Goal: Task Accomplishment & Management: Complete application form

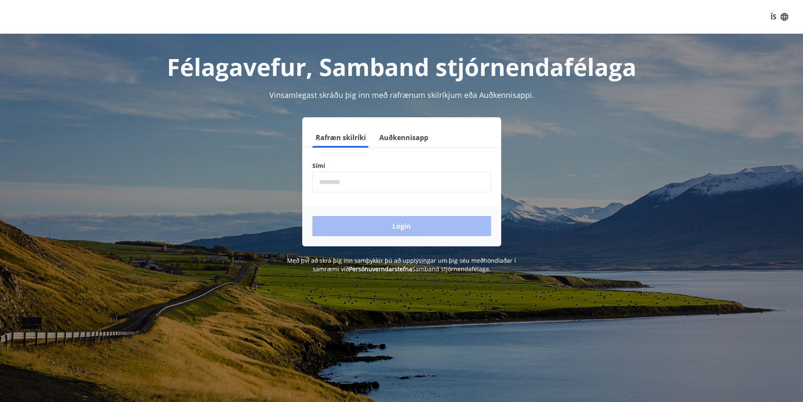
click at [354, 183] on input "phone" at bounding box center [401, 182] width 179 height 21
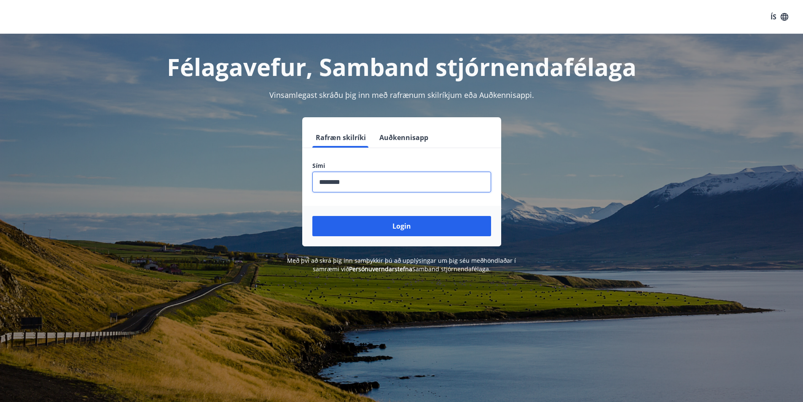
type input "********"
click at [312, 216] on button "Login" at bounding box center [401, 226] width 179 height 20
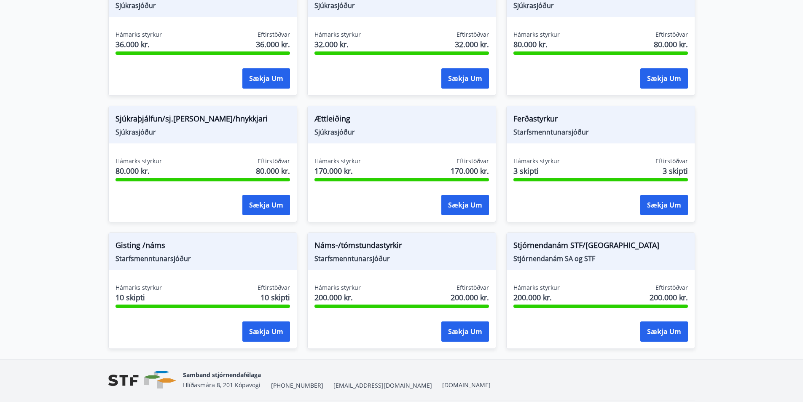
scroll to position [608, 0]
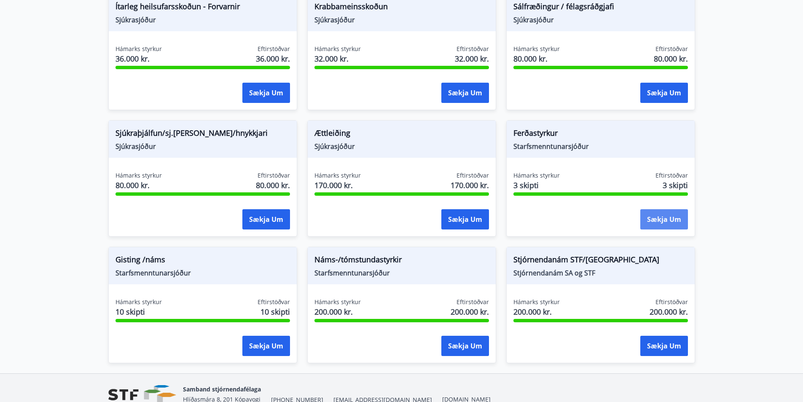
click at [672, 214] on button "Sækja um" at bounding box center [664, 219] width 48 height 20
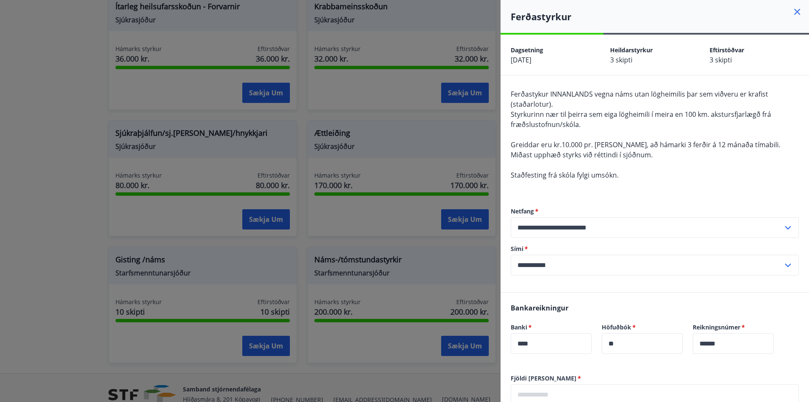
click at [793, 11] on icon at bounding box center [798, 12] width 10 height 10
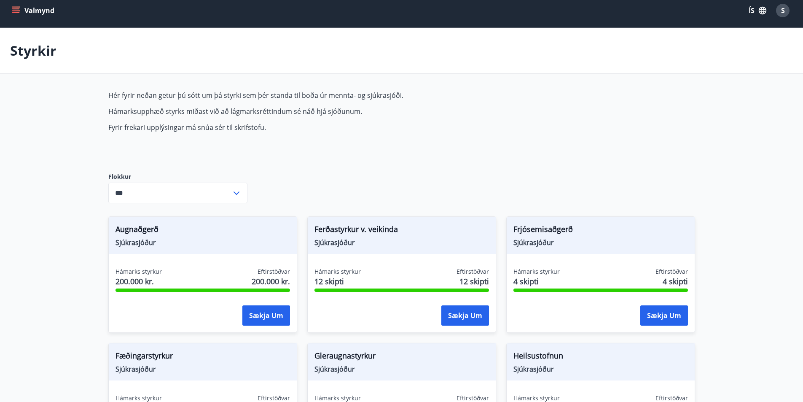
scroll to position [0, 0]
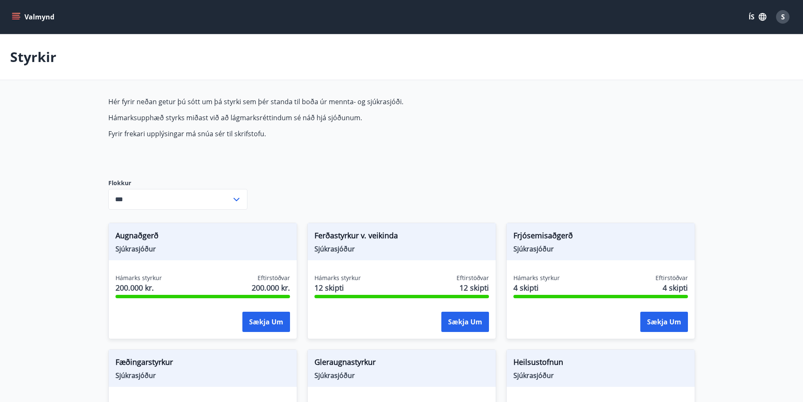
click at [235, 199] on icon at bounding box center [237, 199] width 6 height 3
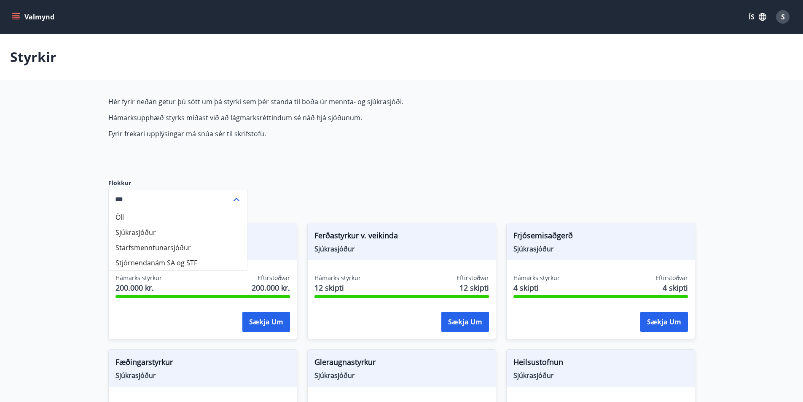
click at [128, 252] on li "Starfsmenntunarsjóður" at bounding box center [178, 247] width 138 height 15
type input "**********"
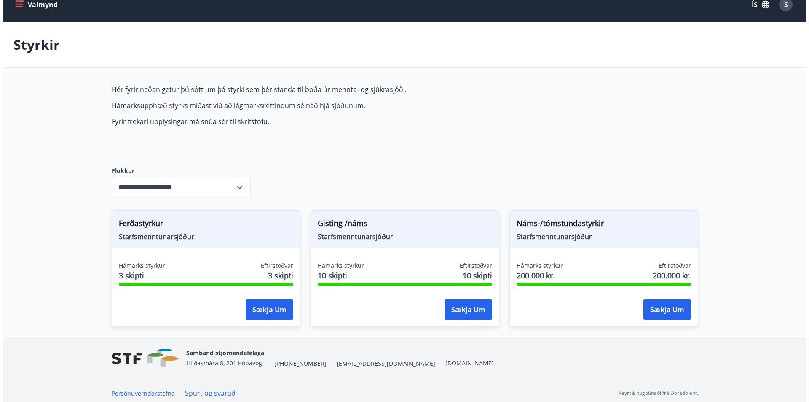
scroll to position [18, 0]
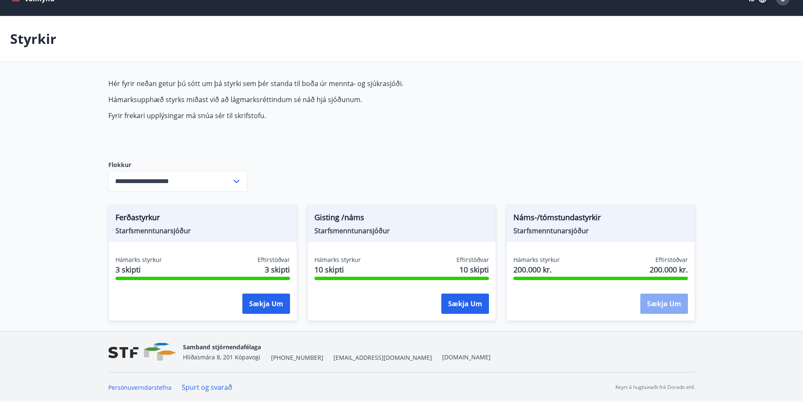
click at [669, 305] on button "Sækja um" at bounding box center [664, 303] width 48 height 20
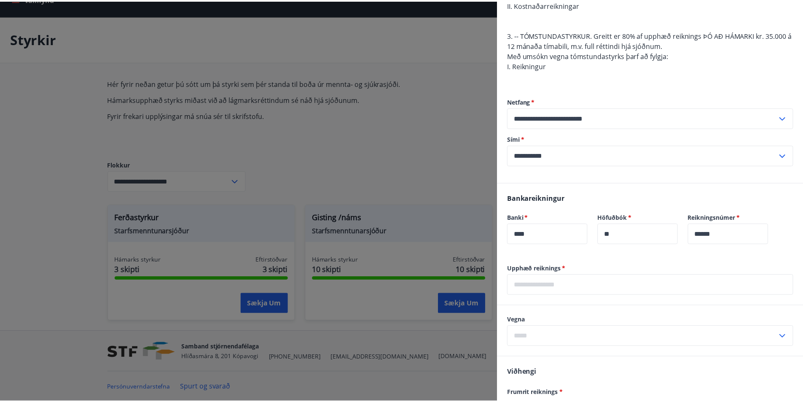
scroll to position [303, 0]
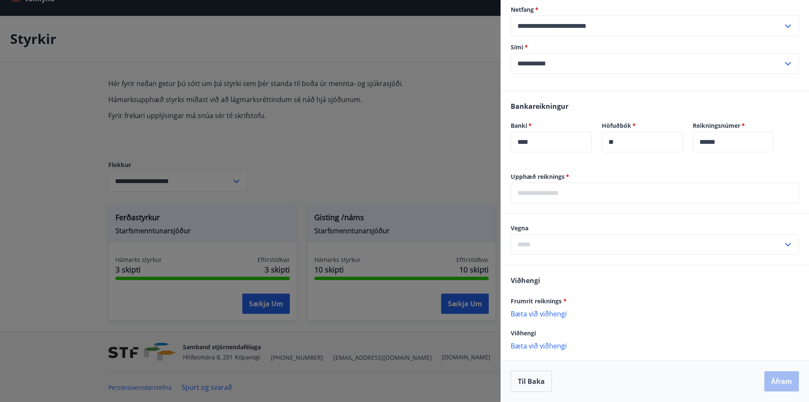
click at [30, 218] on div at bounding box center [404, 201] width 809 height 402
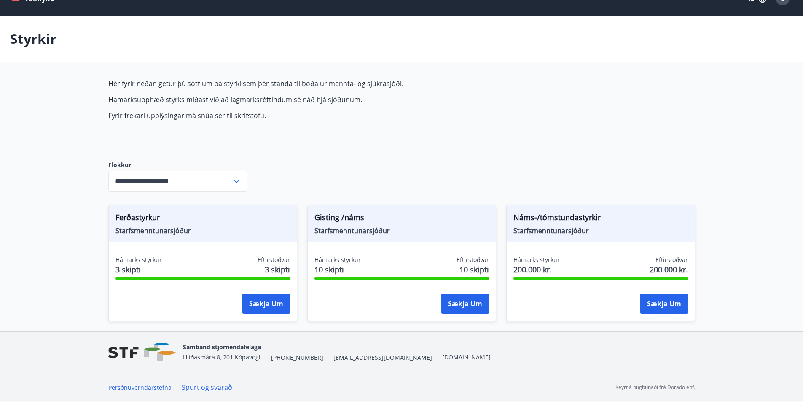
scroll to position [0, 0]
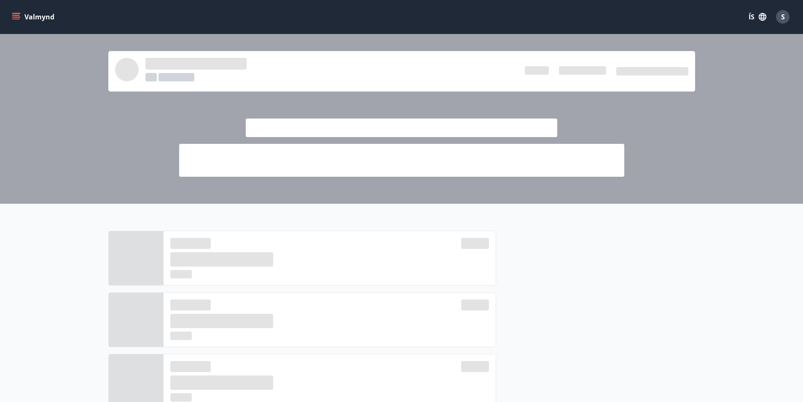
click at [21, 15] on button "Valmynd" at bounding box center [34, 16] width 48 height 15
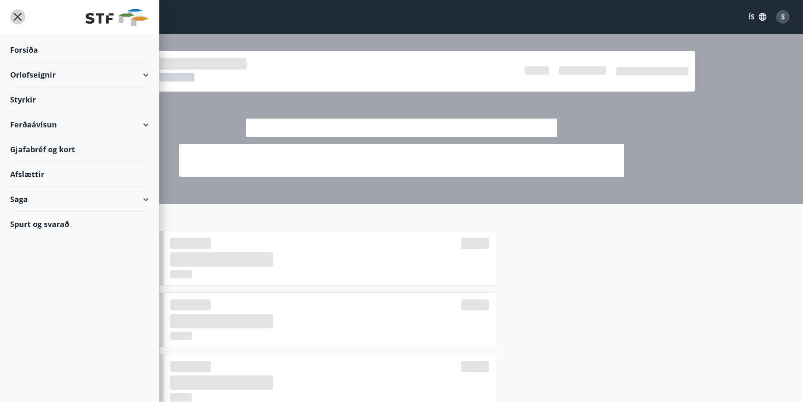
click at [20, 17] on icon "menu" at bounding box center [17, 16] width 15 height 15
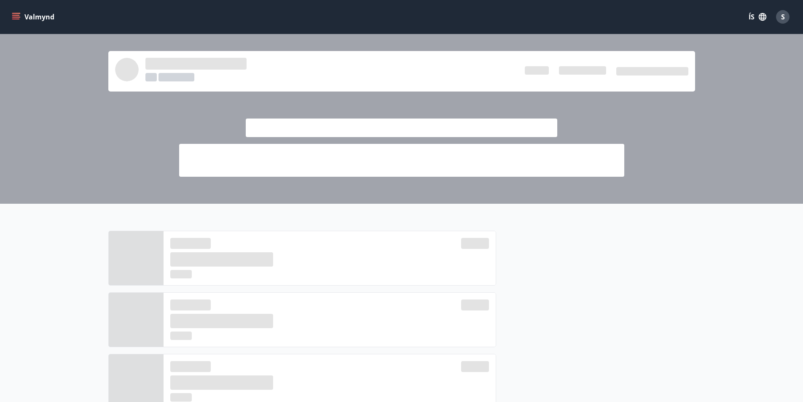
click at [22, 17] on button "Valmynd" at bounding box center [34, 16] width 48 height 15
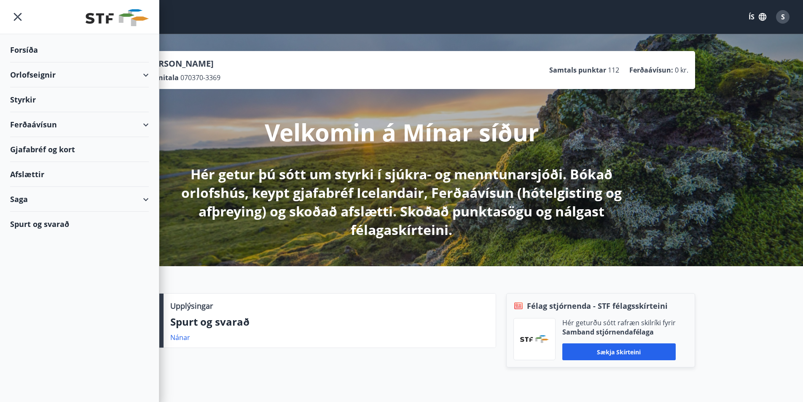
click at [38, 130] on div "Ferðaávísun" at bounding box center [79, 124] width 139 height 25
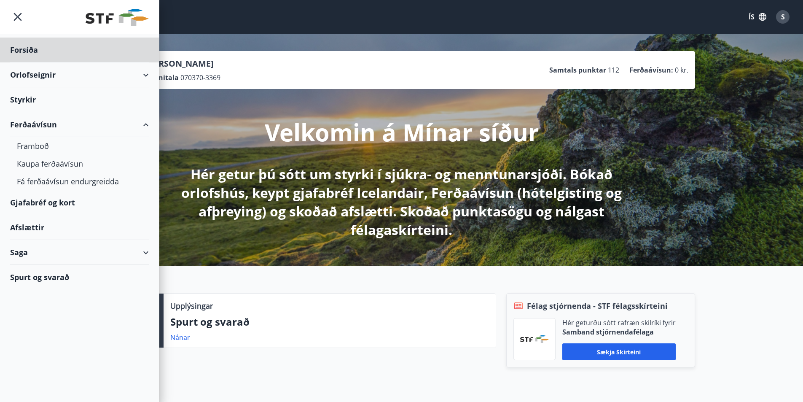
click at [26, 96] on div "Styrkir" at bounding box center [79, 99] width 139 height 25
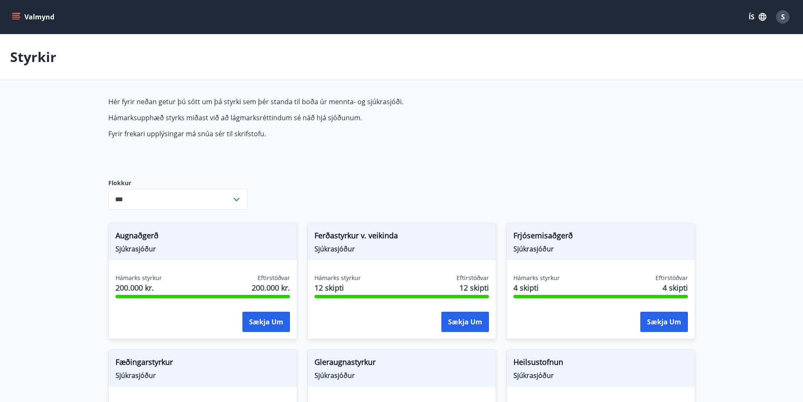
click at [233, 198] on icon at bounding box center [236, 199] width 10 height 10
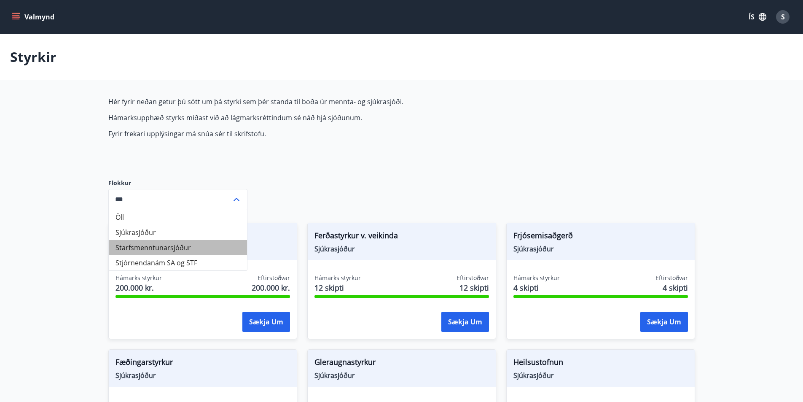
click at [140, 247] on li "Starfsmenntunarsjóður" at bounding box center [178, 247] width 138 height 15
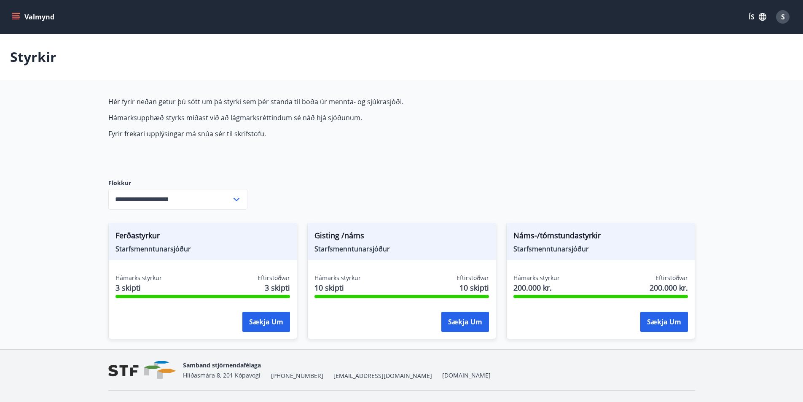
click at [235, 202] on icon at bounding box center [236, 199] width 10 height 10
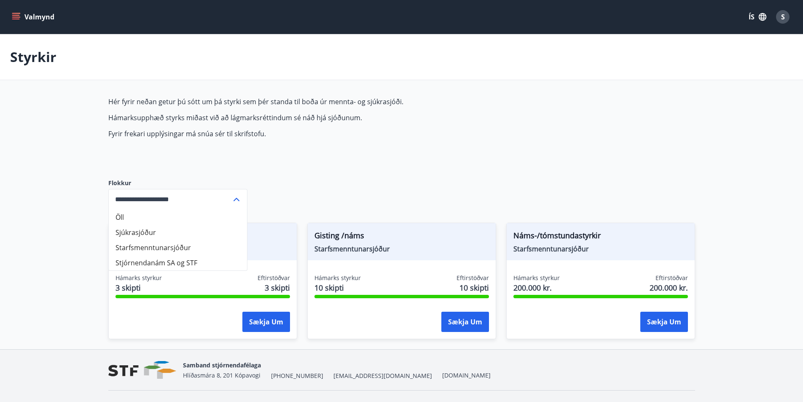
click at [150, 264] on li "Stjórnendanám SA og STF" at bounding box center [178, 262] width 138 height 15
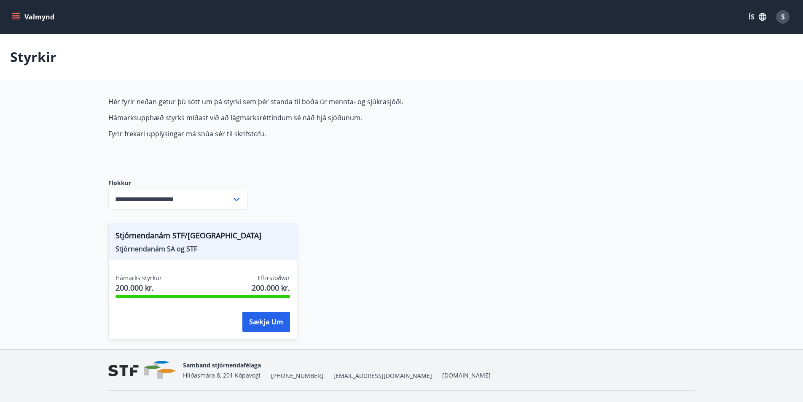
click at [237, 200] on icon at bounding box center [237, 199] width 6 height 3
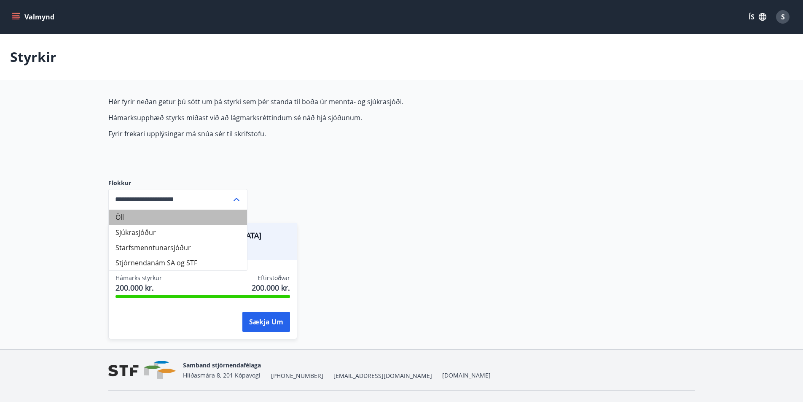
click at [120, 220] on li "Öll" at bounding box center [178, 217] width 138 height 15
type input "***"
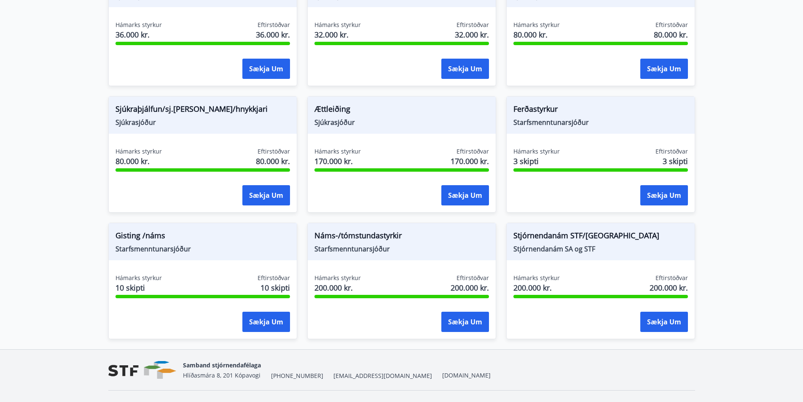
scroll to position [651, 0]
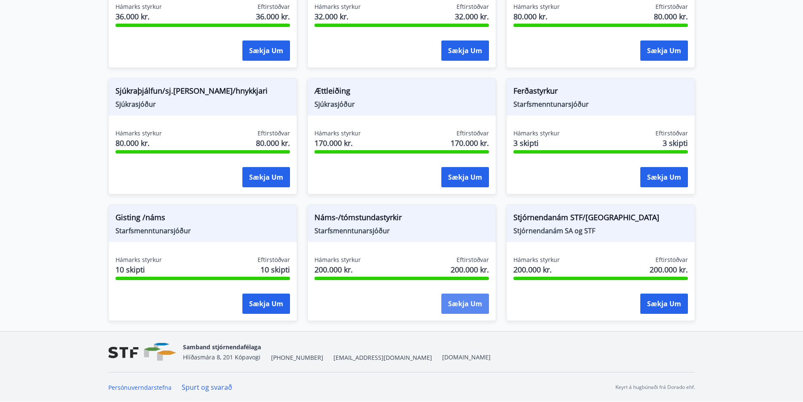
click at [459, 308] on button "Sækja um" at bounding box center [465, 303] width 48 height 20
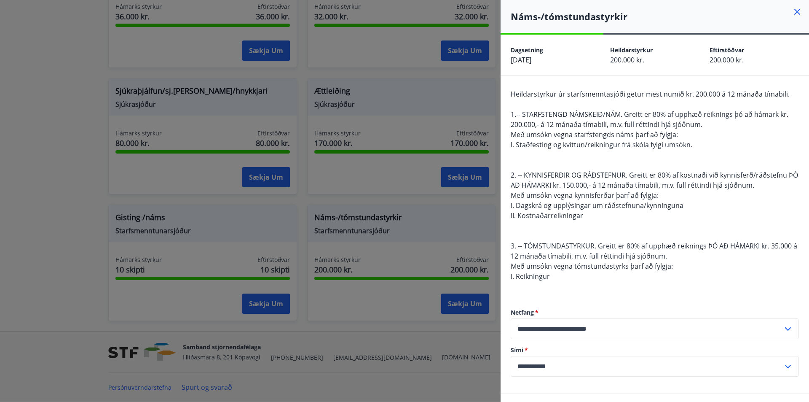
click at [57, 161] on div at bounding box center [404, 201] width 809 height 402
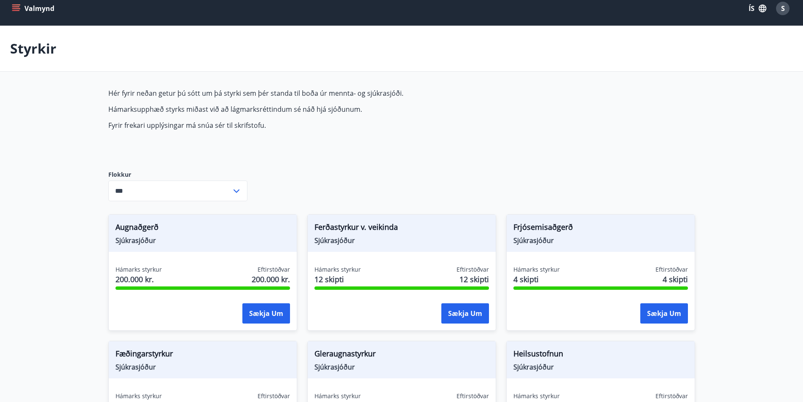
scroll to position [0, 0]
